Goal: Transaction & Acquisition: Purchase product/service

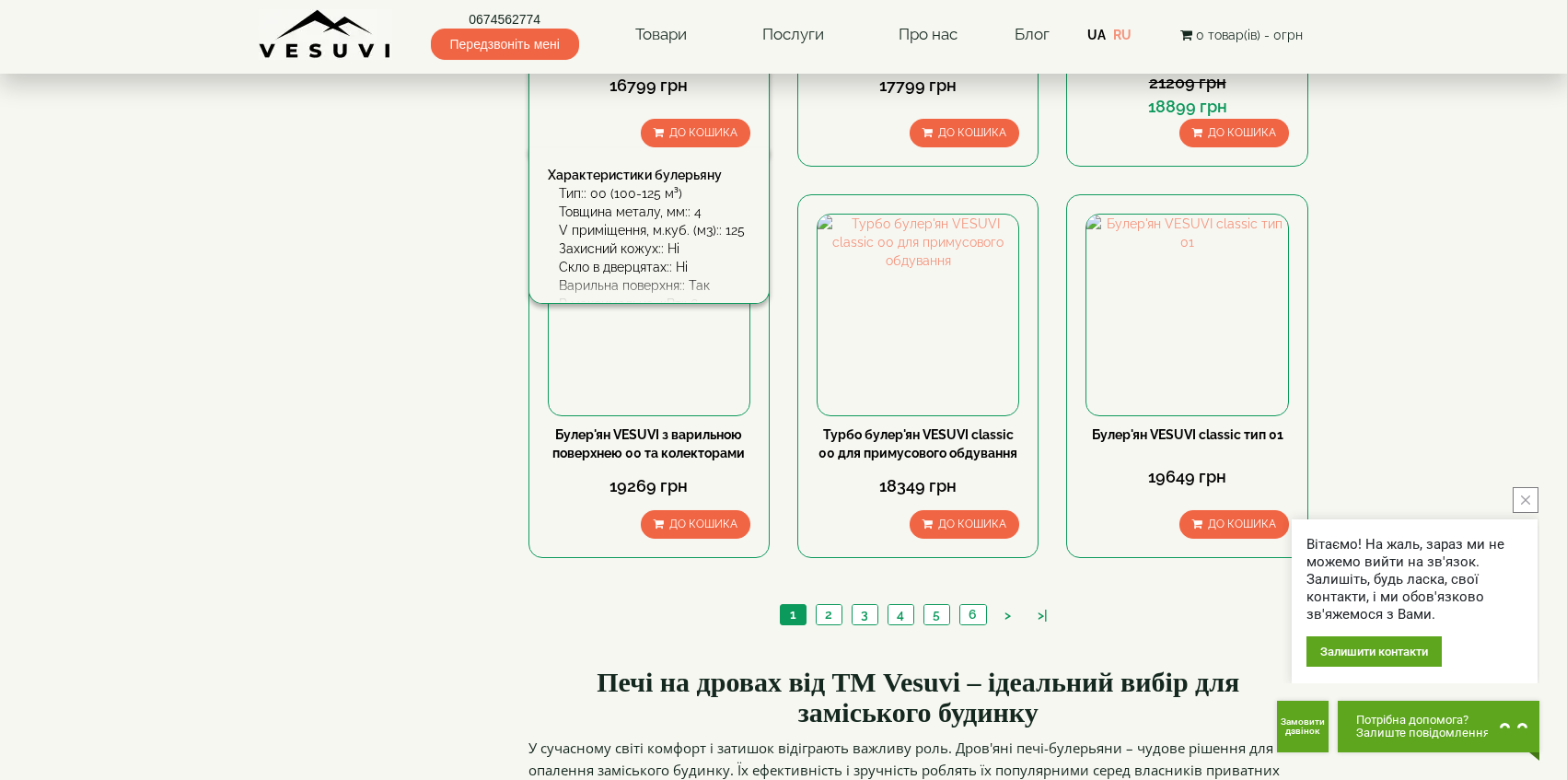
scroll to position [2037, 0]
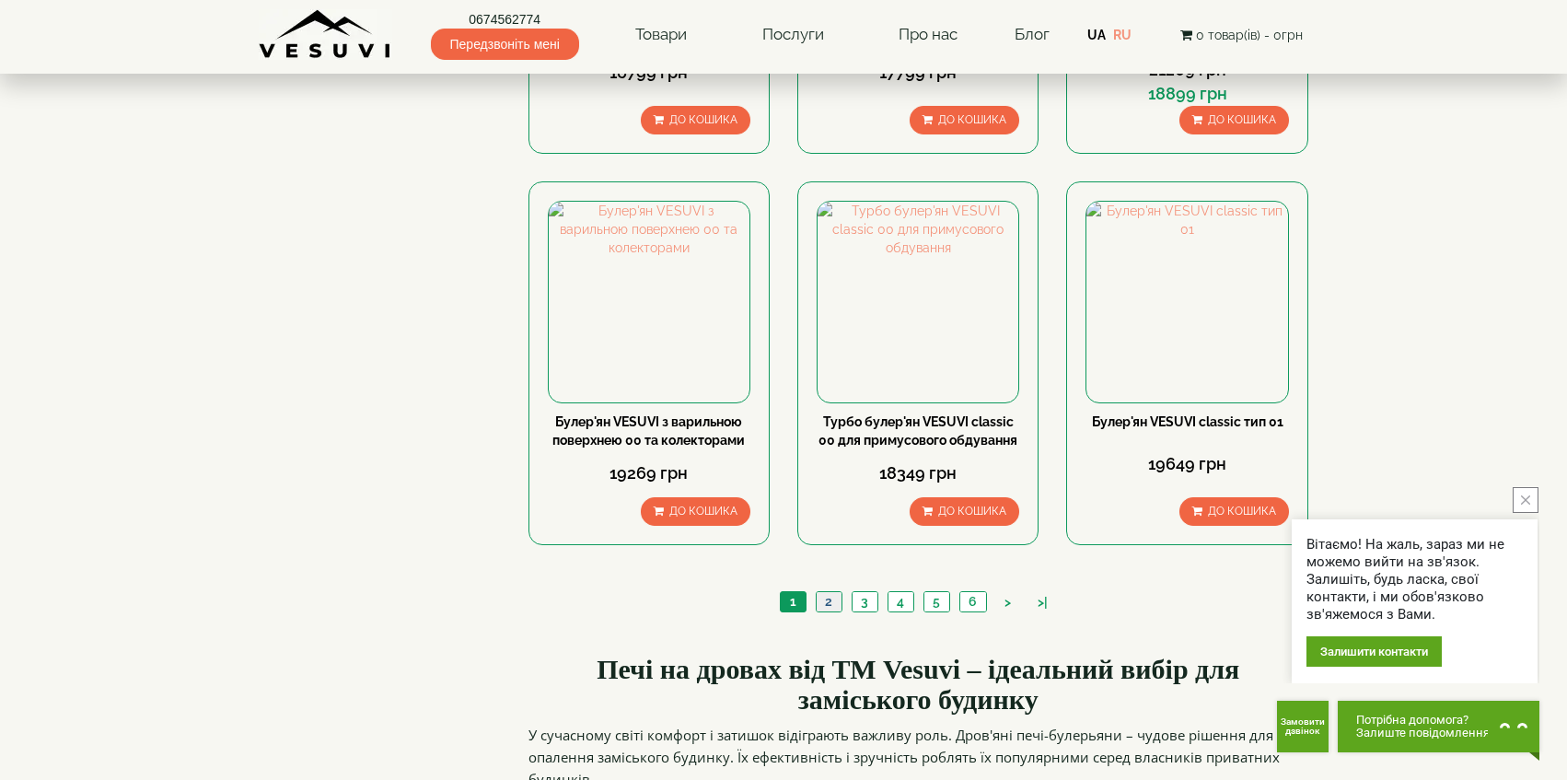
click at [831, 592] on link "2" at bounding box center [829, 601] width 26 height 19
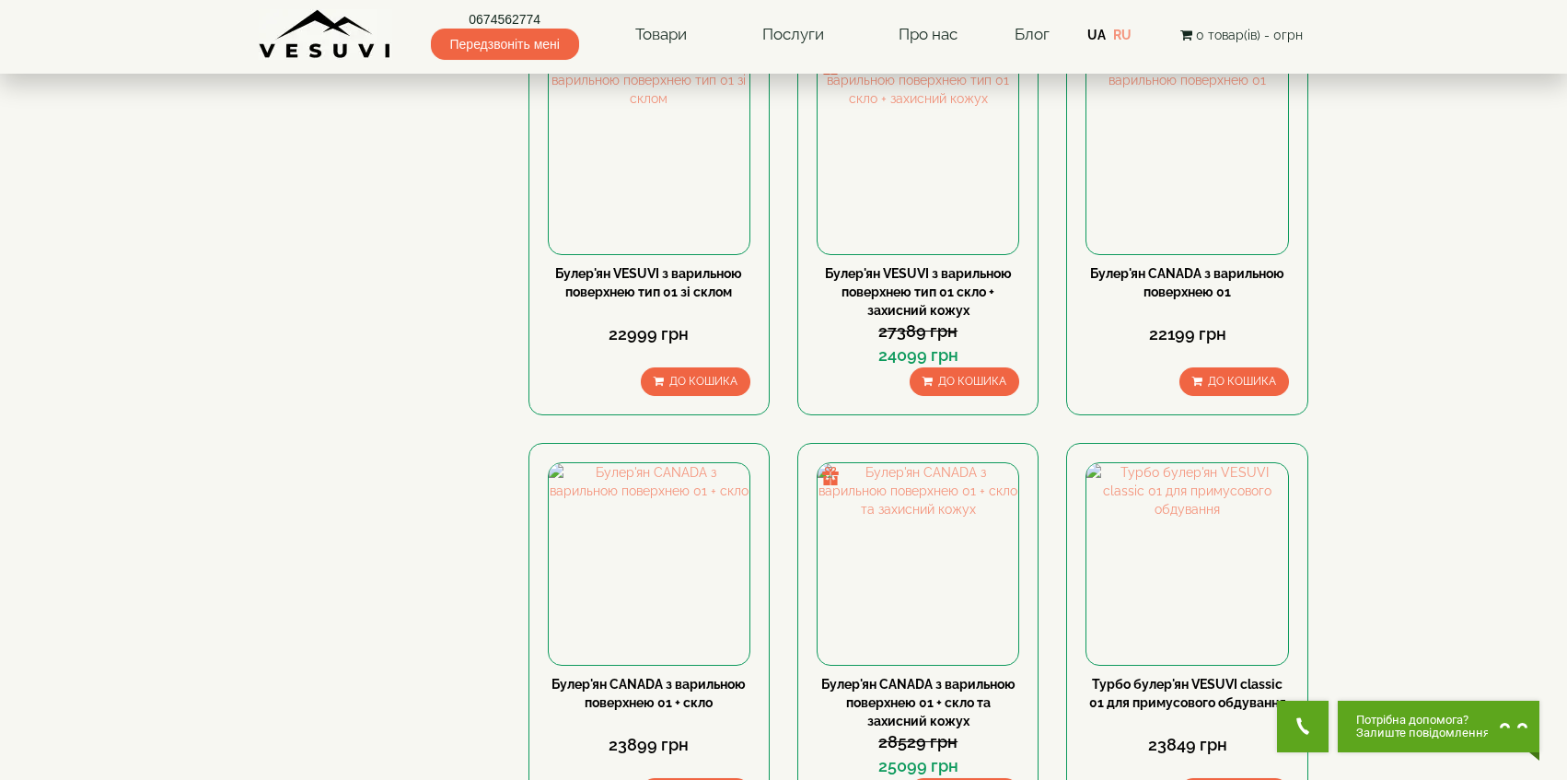
scroll to position [1389, 0]
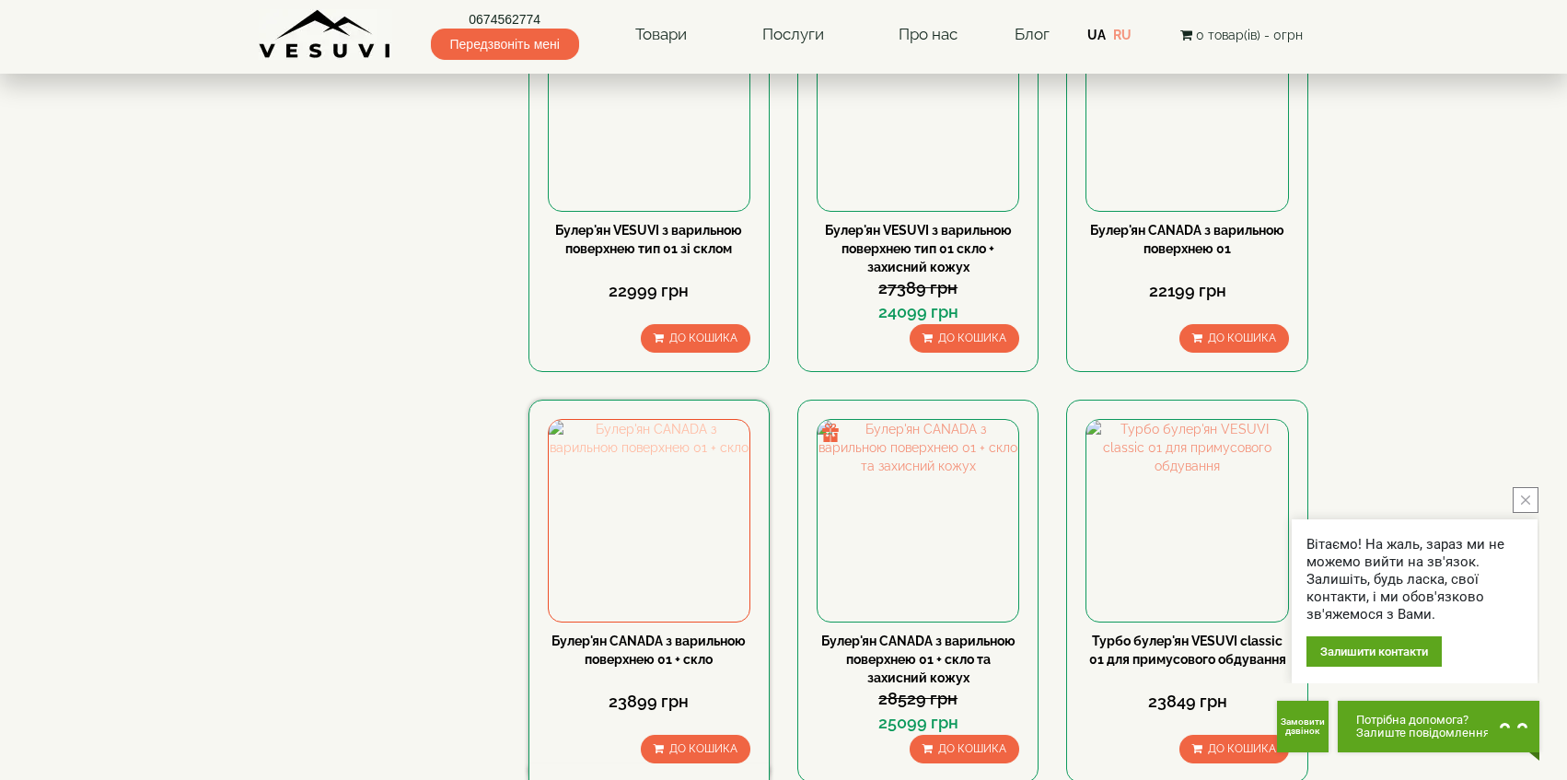
click at [667, 423] on img at bounding box center [649, 520] width 201 height 201
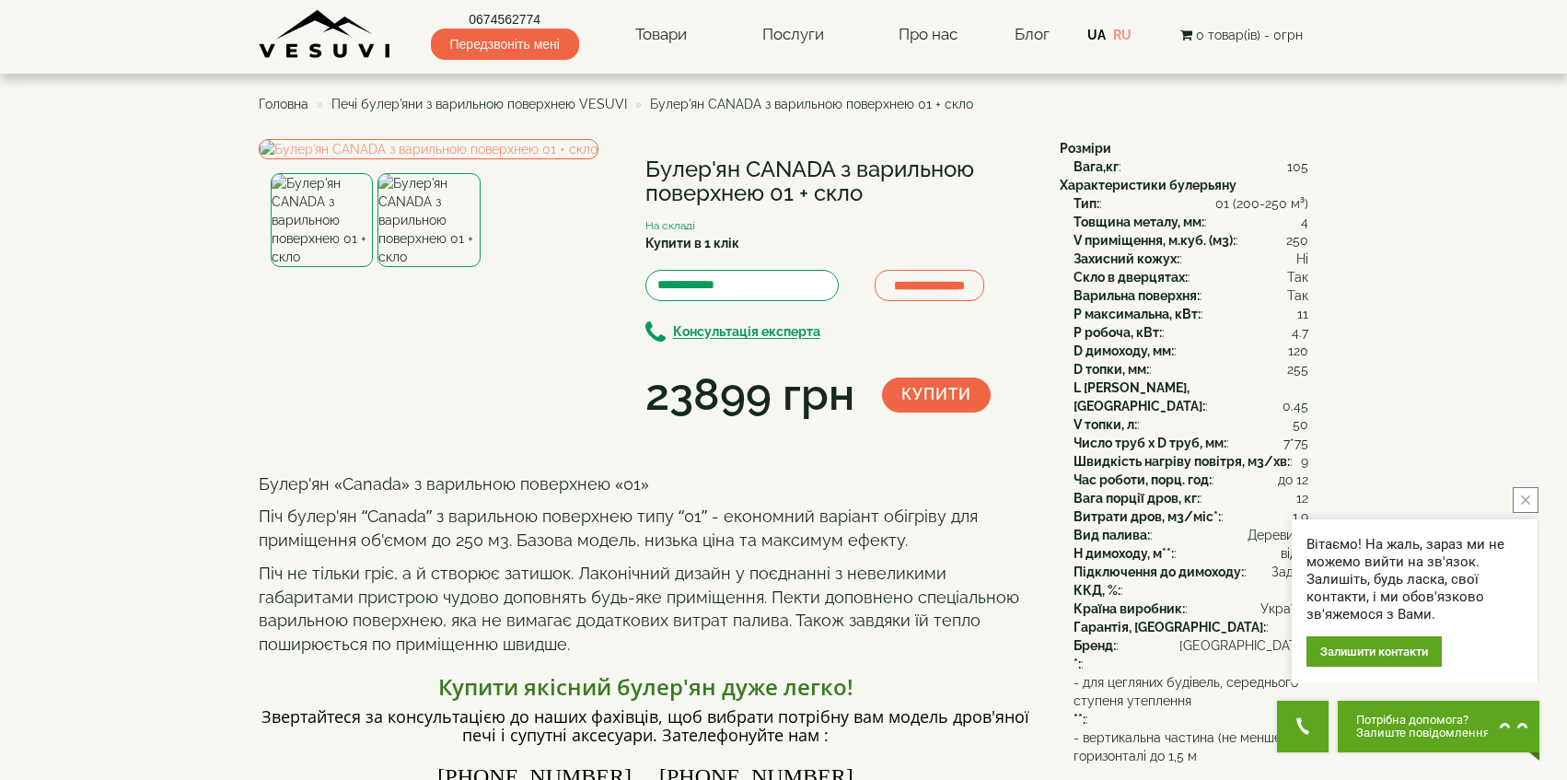
click at [1533, 505] on button "close button" at bounding box center [1526, 500] width 26 height 26
